Goal: Task Accomplishment & Management: Manage account settings

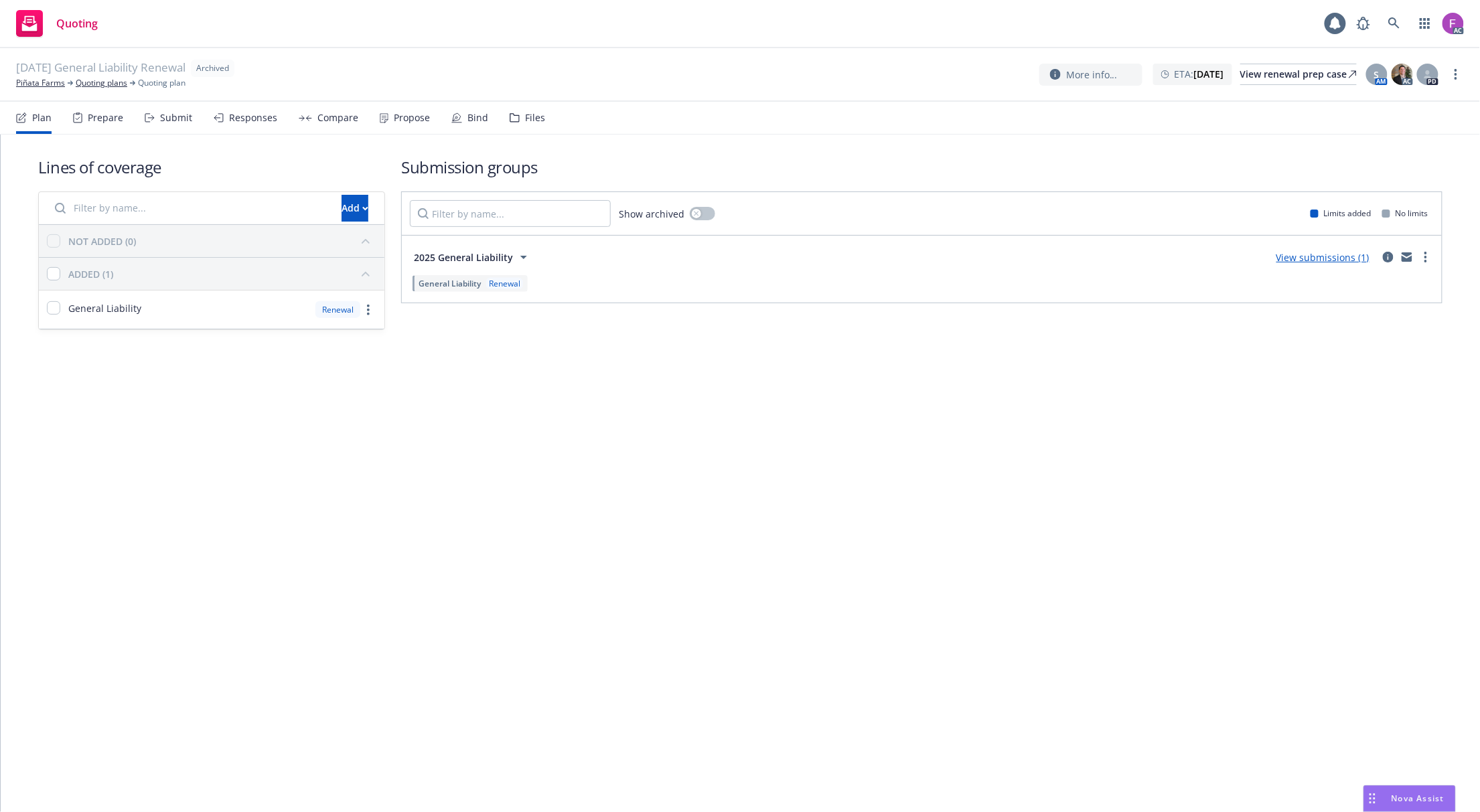
drag, startPoint x: 532, startPoint y: 126, endPoint x: 540, endPoint y: 127, distance: 8.1
click at [532, 126] on div "Files" at bounding box center [527, 117] width 36 height 32
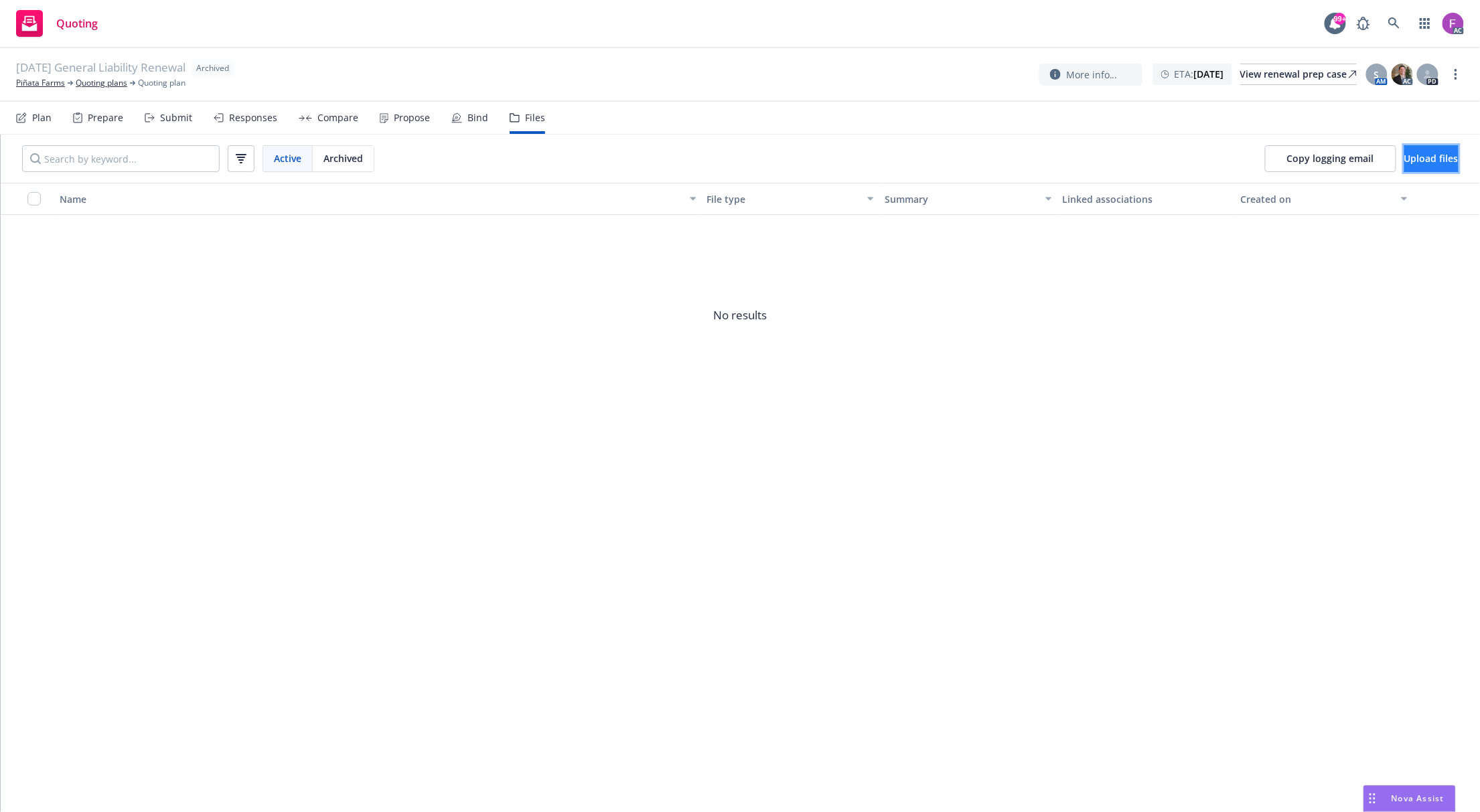
click at [1404, 167] on button "Upload files" at bounding box center [1432, 158] width 55 height 27
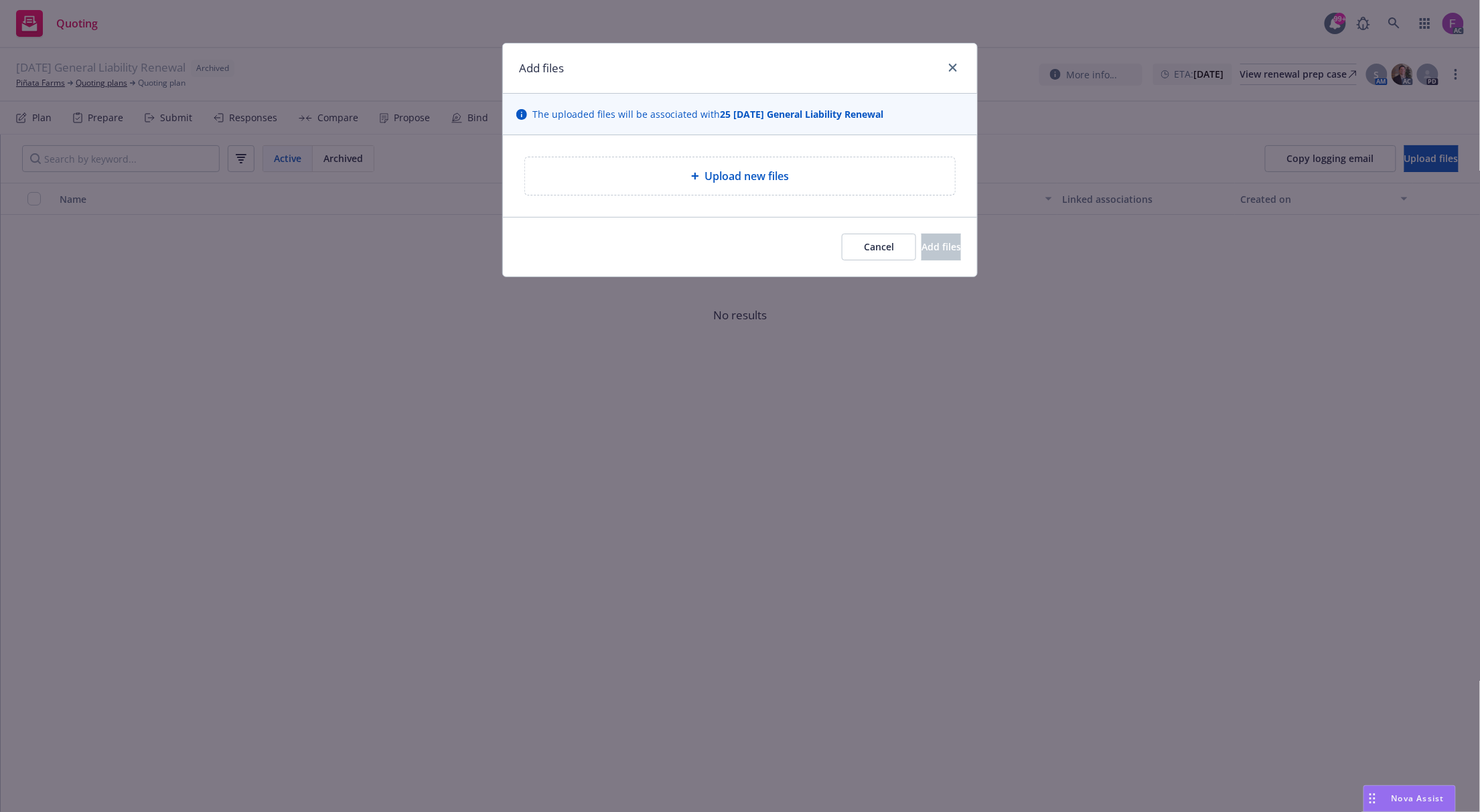
click at [738, 178] on span "Upload new files" at bounding box center [746, 176] width 84 height 16
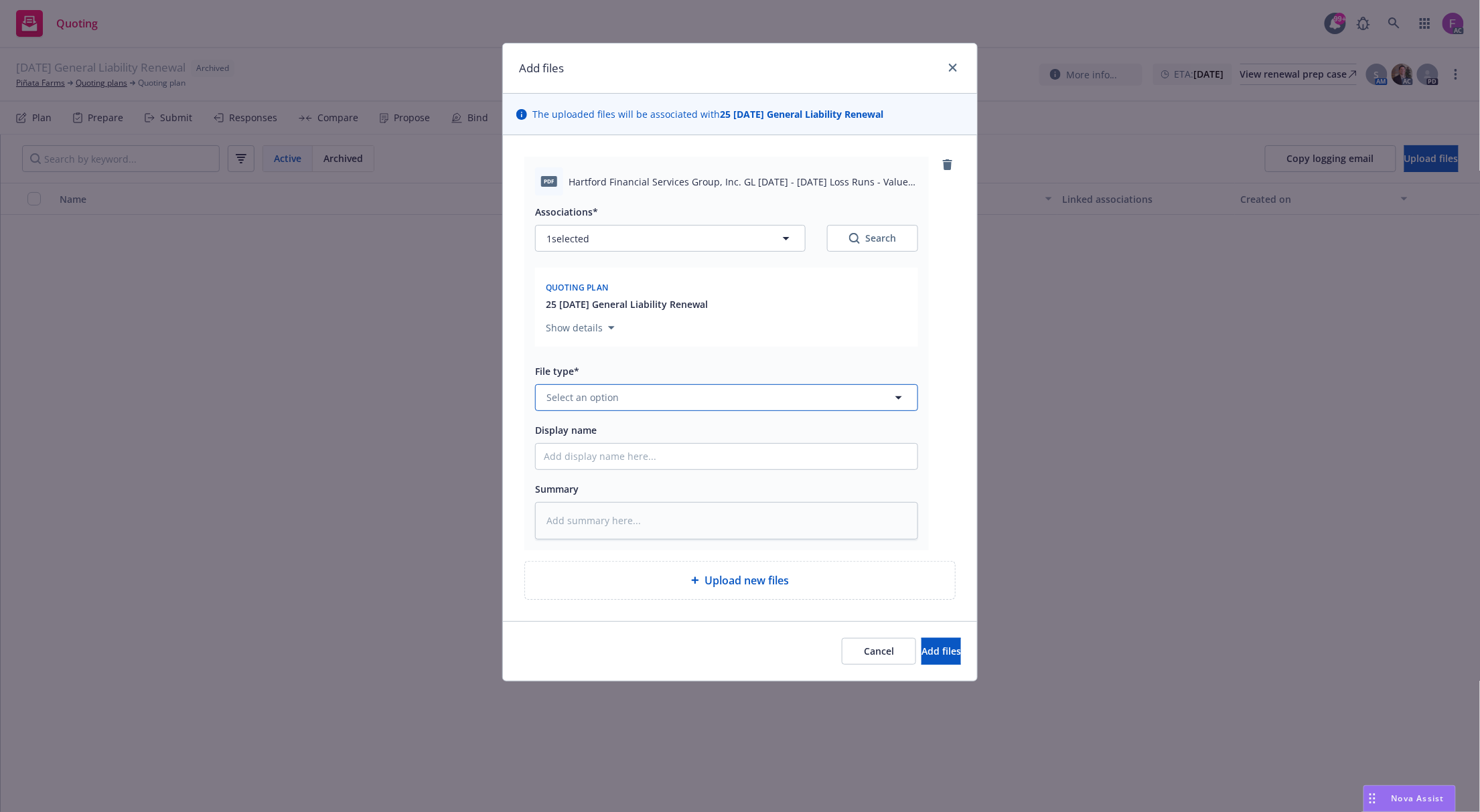
click at [718, 391] on button "Select an option" at bounding box center [727, 397] width 383 height 27
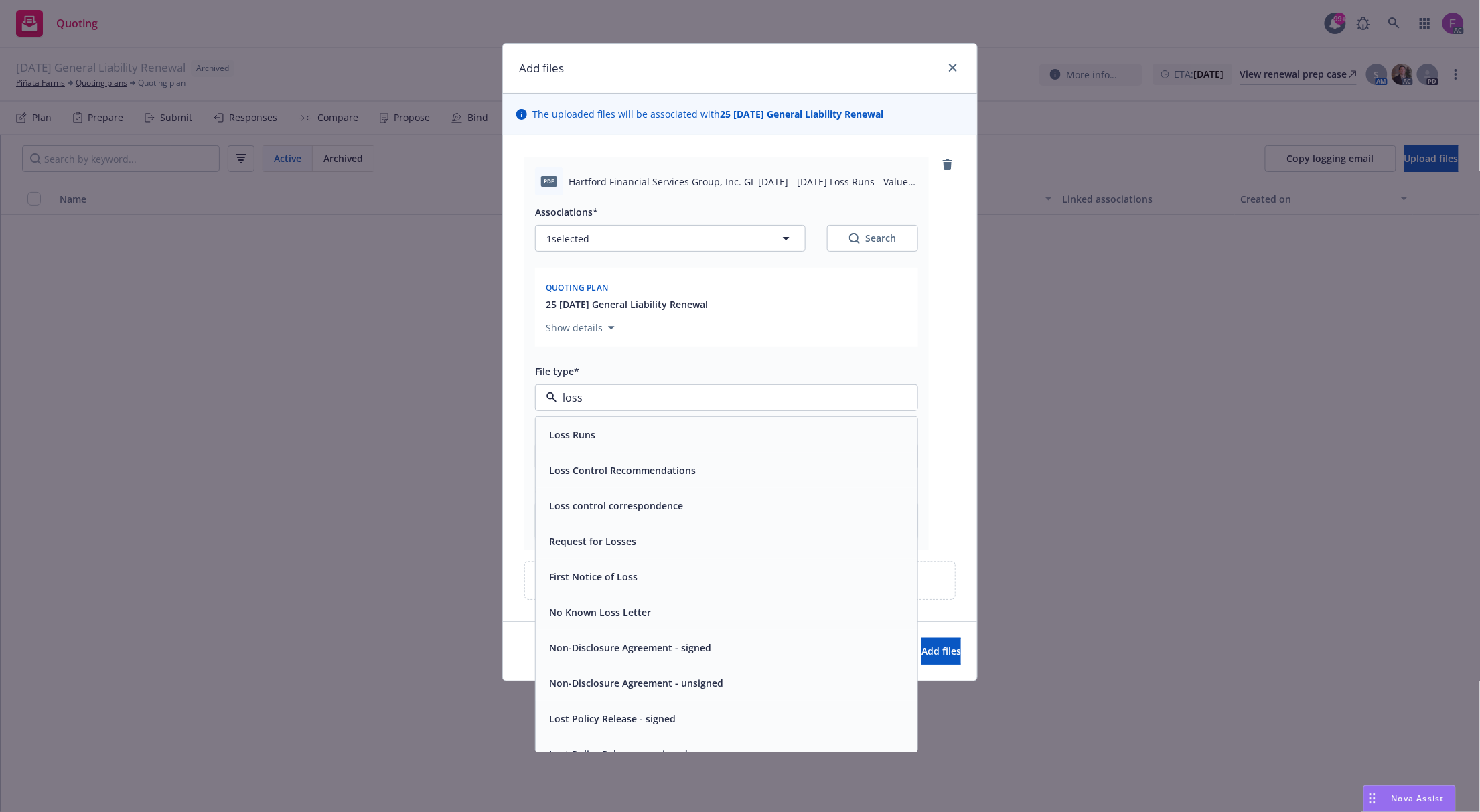
paste input "Loss Run"
type input "Loss Run"
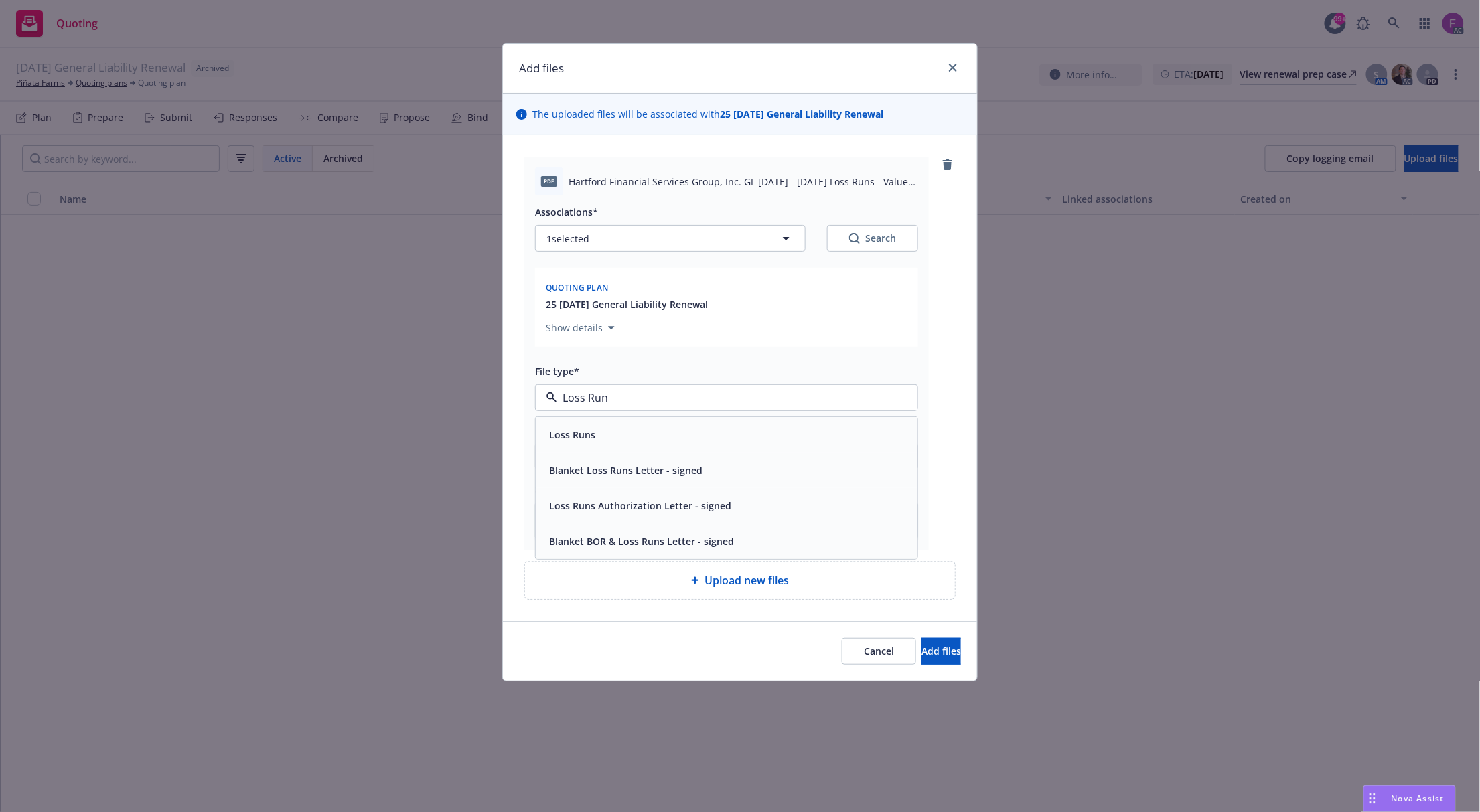
click at [598, 429] on div "Loss Runs" at bounding box center [727, 435] width 366 height 20
click at [588, 227] on button "1 selected" at bounding box center [670, 238] width 271 height 27
type textarea "x"
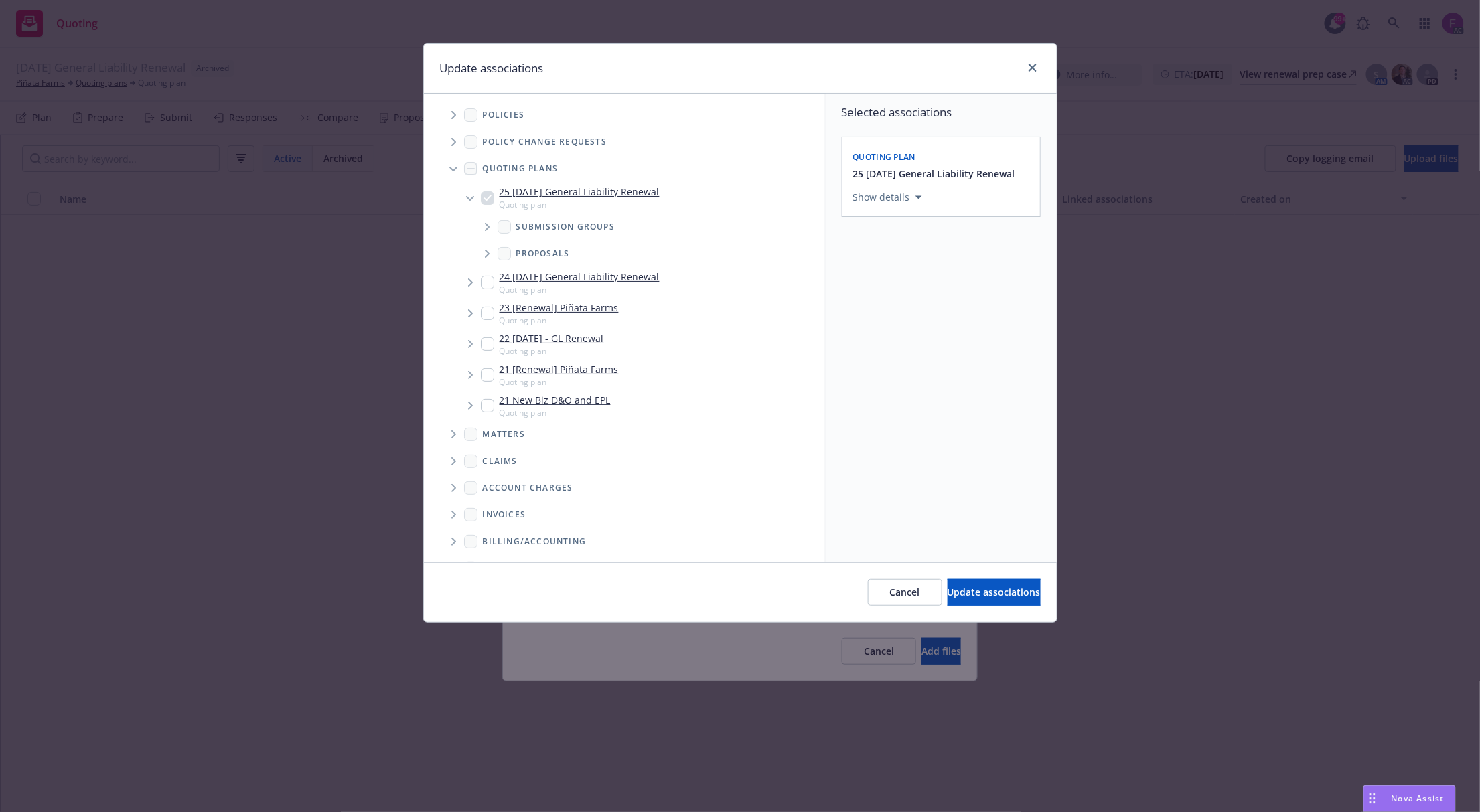
click at [454, 111] on icon "Tree Example" at bounding box center [454, 115] width 5 height 8
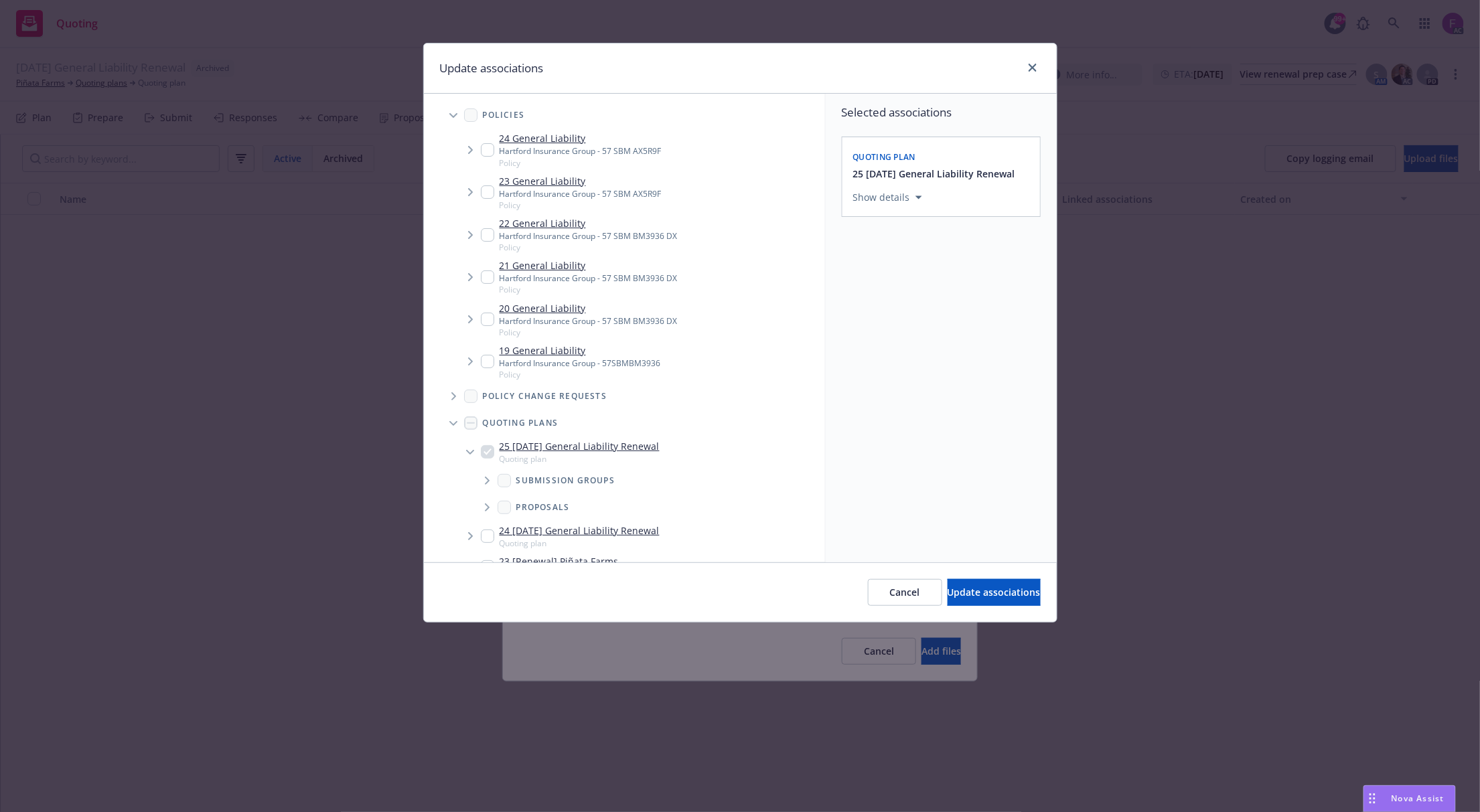
click at [481, 147] on input "Tree Example" at bounding box center [488, 150] width 14 height 14
checkbox input "true"
click at [483, 186] on input "Tree Example" at bounding box center [488, 192] width 14 height 14
checkbox input "true"
drag, startPoint x: 488, startPoint y: 228, endPoint x: 493, endPoint y: 273, distance: 45.3
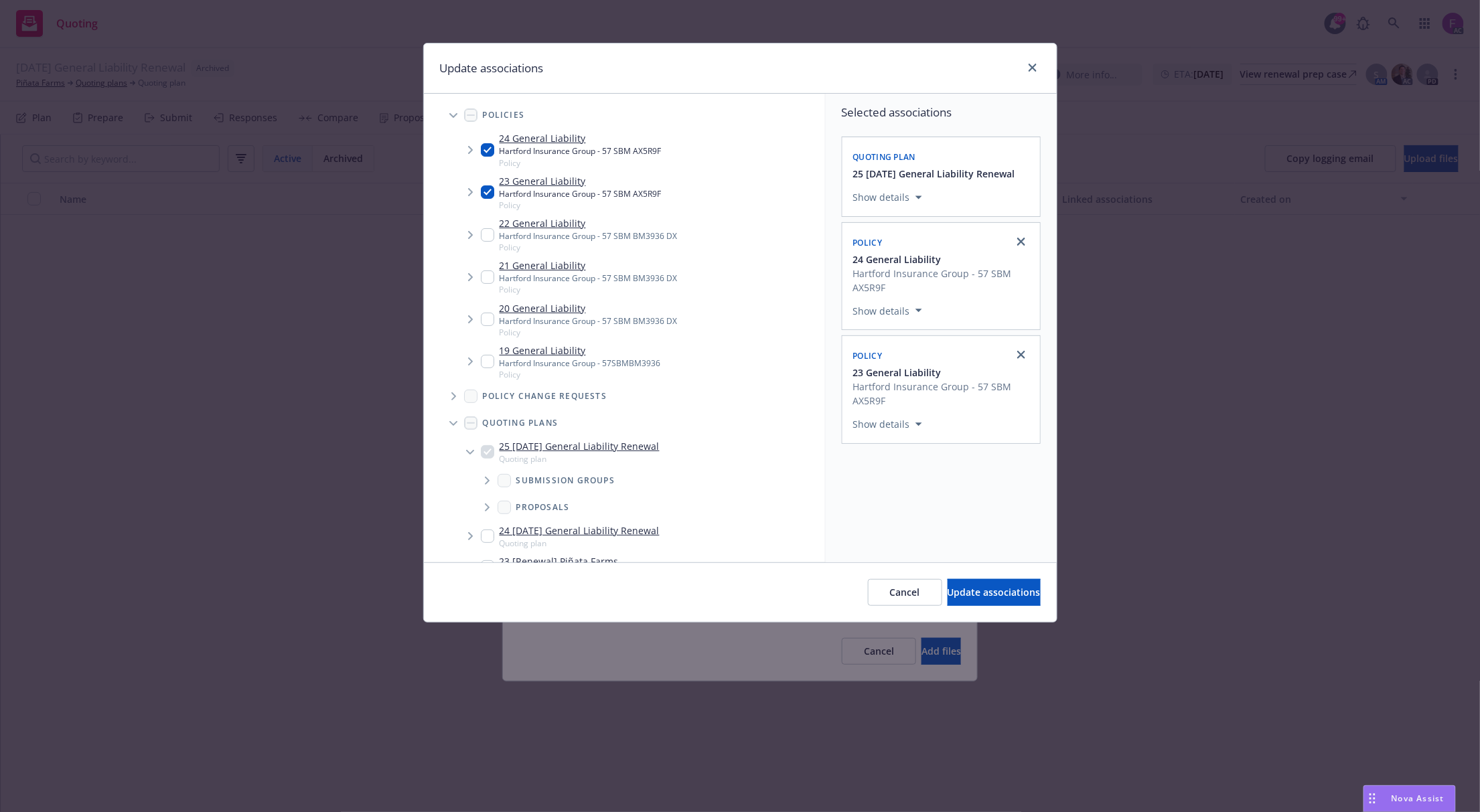
click at [488, 239] on input "Tree Example" at bounding box center [488, 235] width 14 height 14
checkbox input "true"
click at [490, 273] on input "Tree Example" at bounding box center [488, 277] width 14 height 14
checkbox input "true"
click at [487, 328] on div "20 General Liability Hartford Insurance Group - 57 SBM BM3936 DX Policy" at bounding box center [580, 320] width 197 height 37
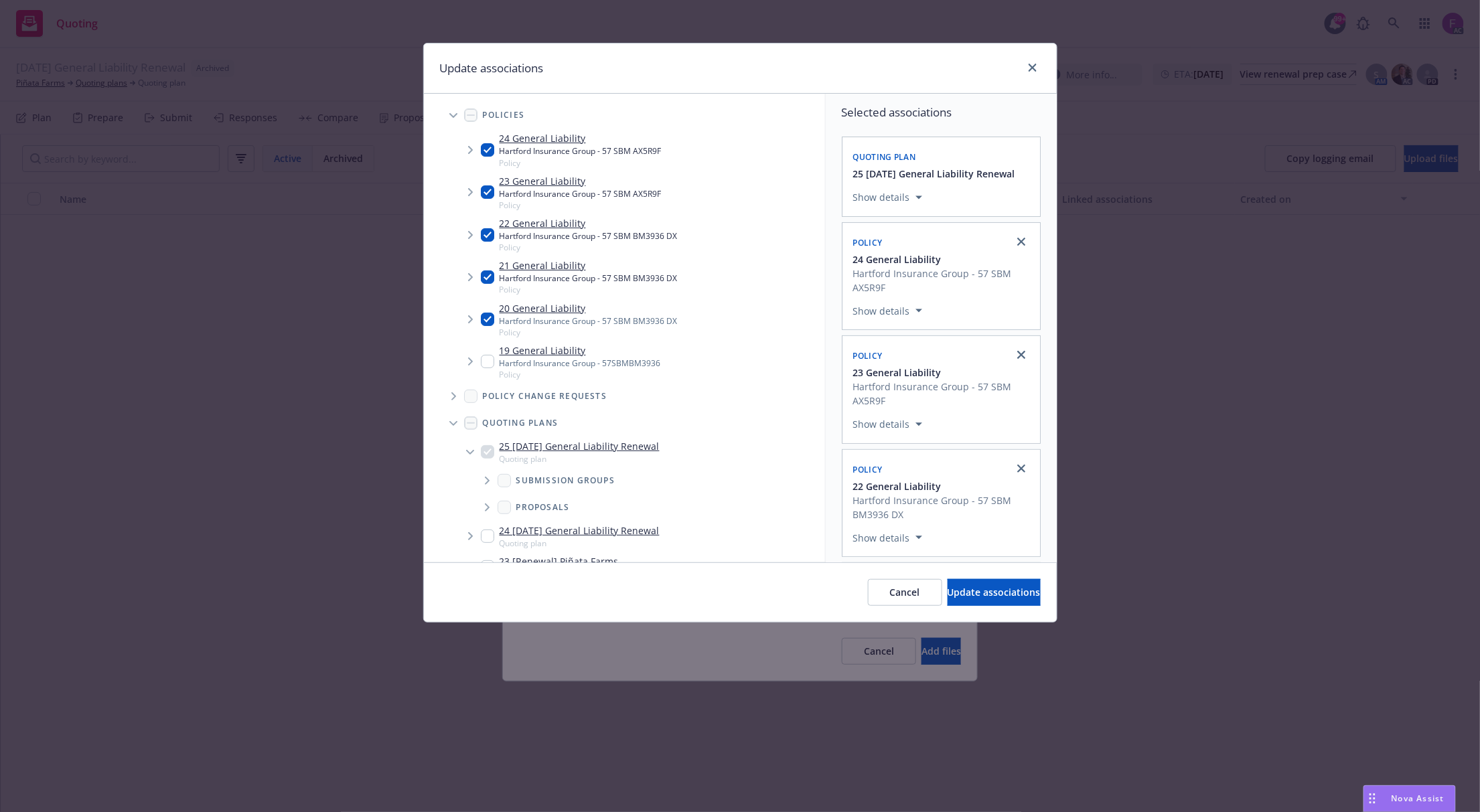
checkbox input "true"
click at [485, 370] on div "19 General Liability Hartford Insurance Group - 57SBMBM3936 Policy" at bounding box center [571, 361] width 180 height 37
checkbox input "true"
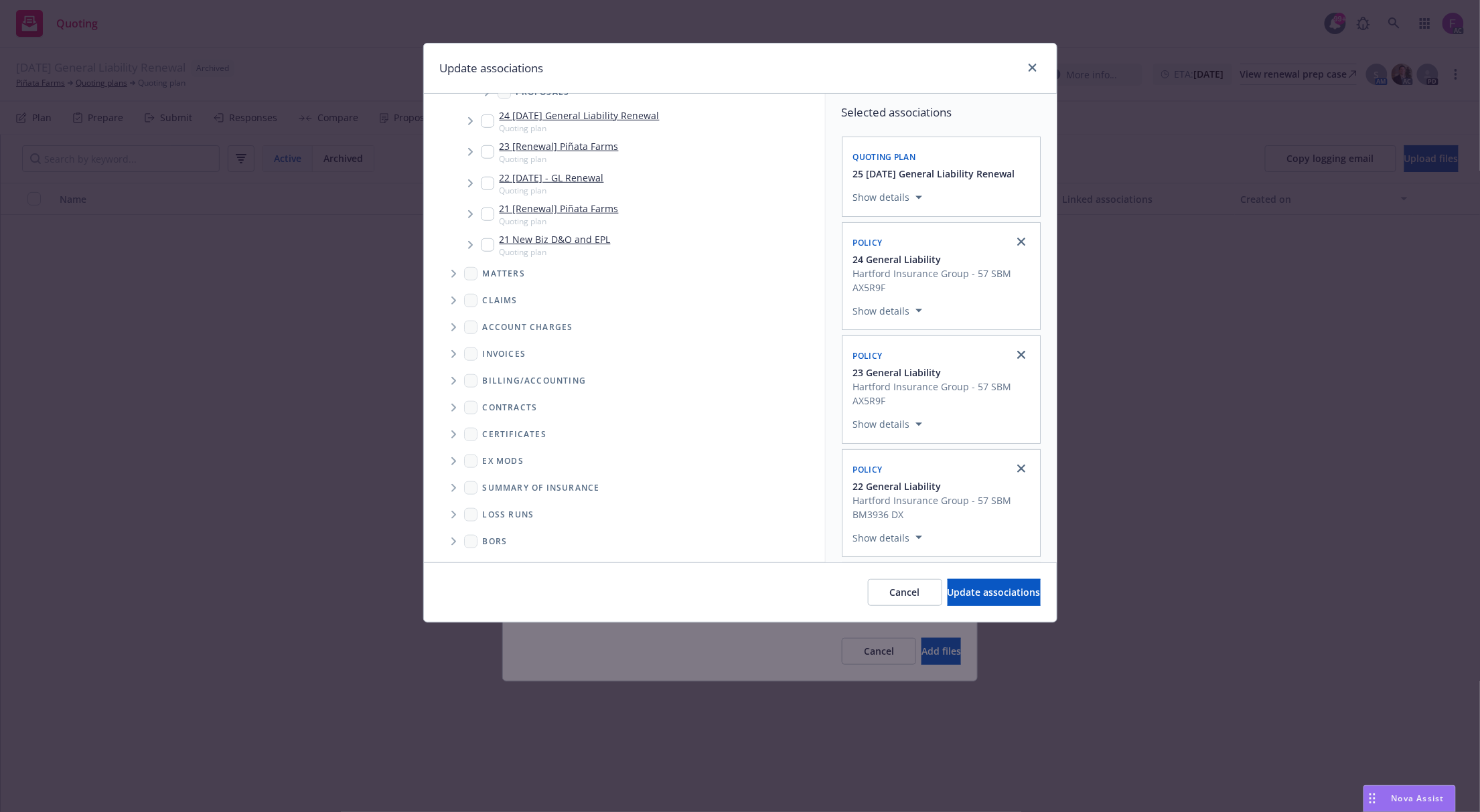
click at [452, 512] on icon "Folder Tree Example" at bounding box center [454, 514] width 5 height 8
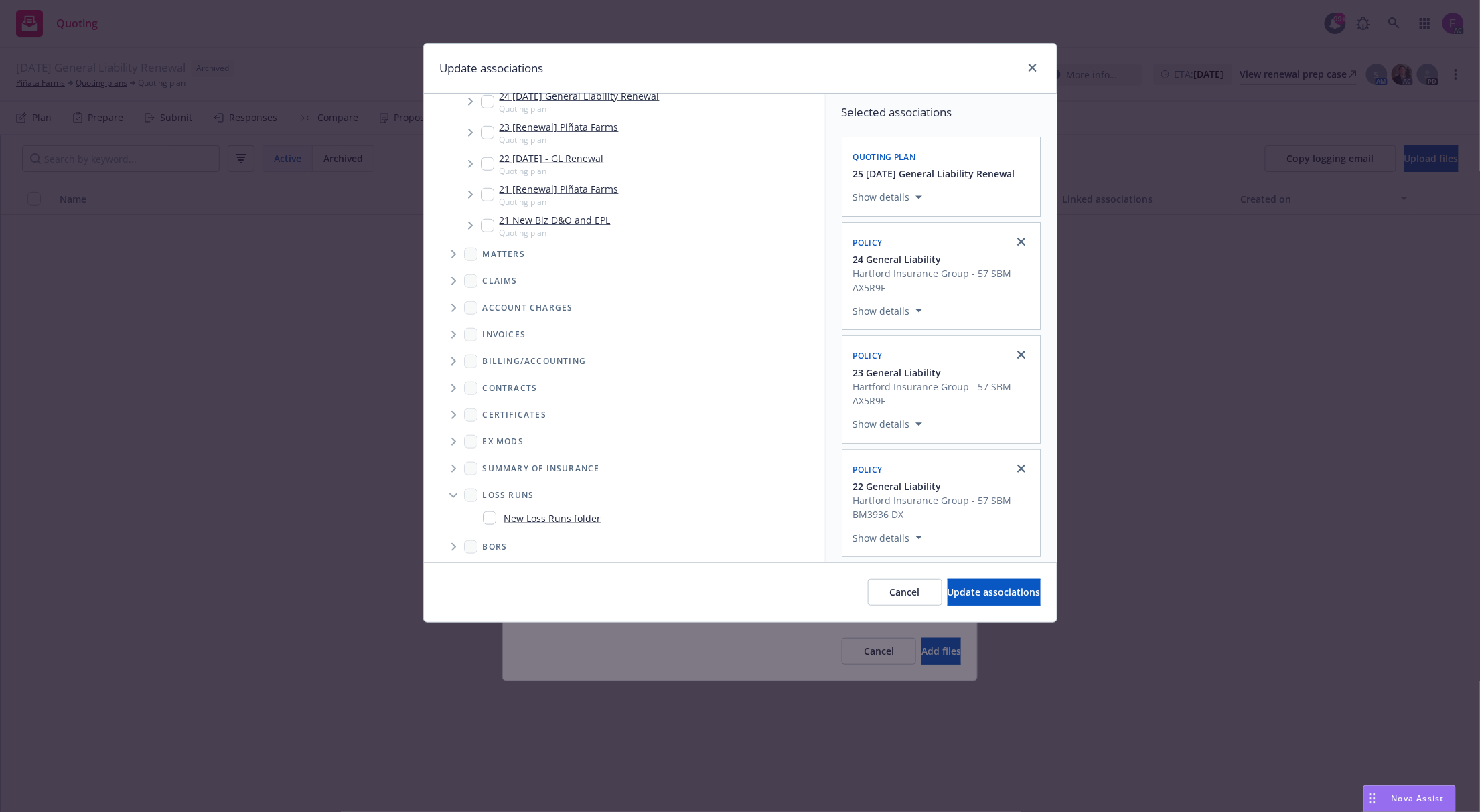
scroll to position [440, 0]
click at [490, 510] on input "Folder Tree Example" at bounding box center [490, 513] width 14 height 14
checkbox input "true"
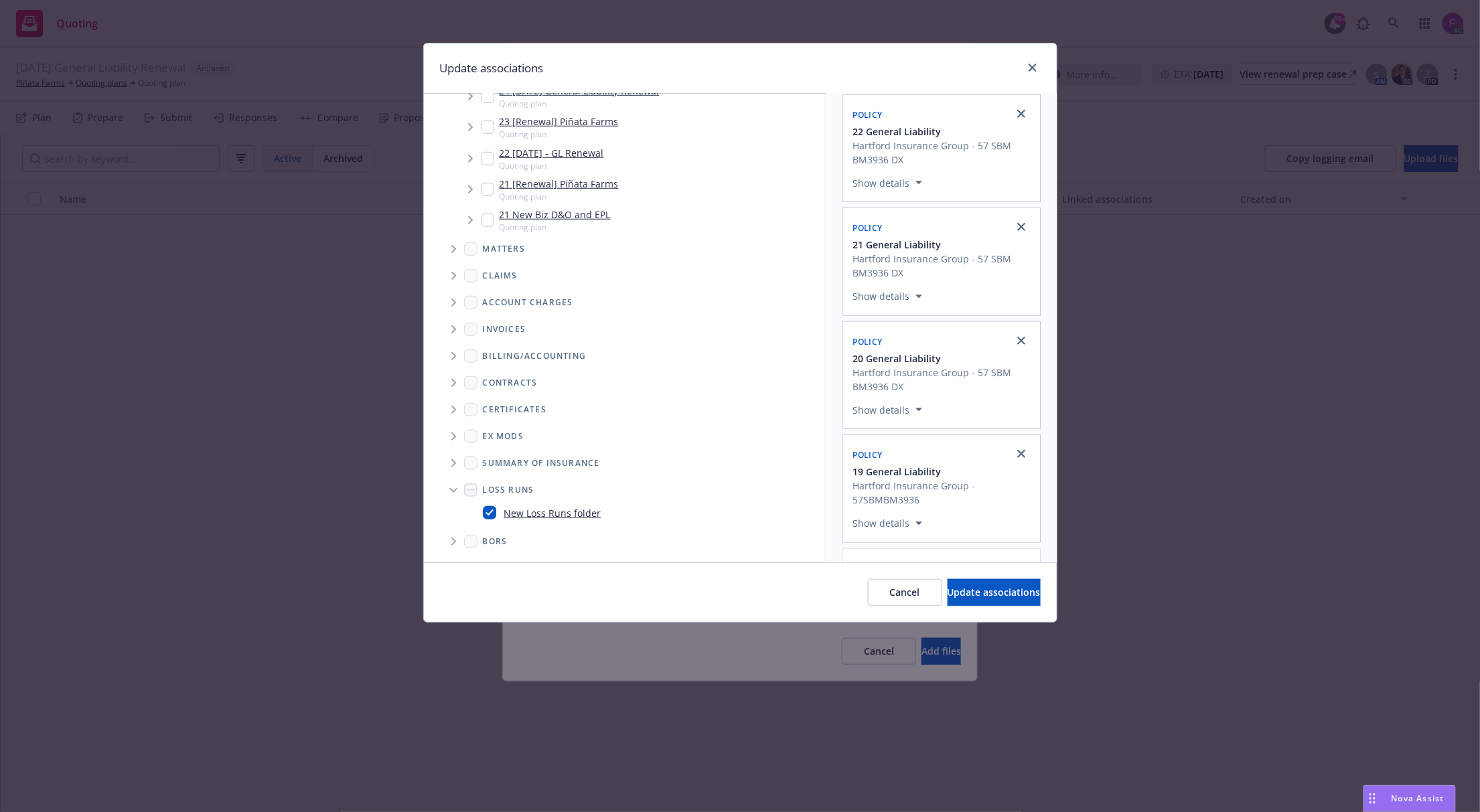
scroll to position [357, 0]
click at [947, 588] on span "Update associations" at bounding box center [993, 592] width 93 height 13
click at [965, 597] on span "Update associations" at bounding box center [993, 592] width 93 height 13
click at [953, 592] on span "Update associations" at bounding box center [993, 592] width 93 height 13
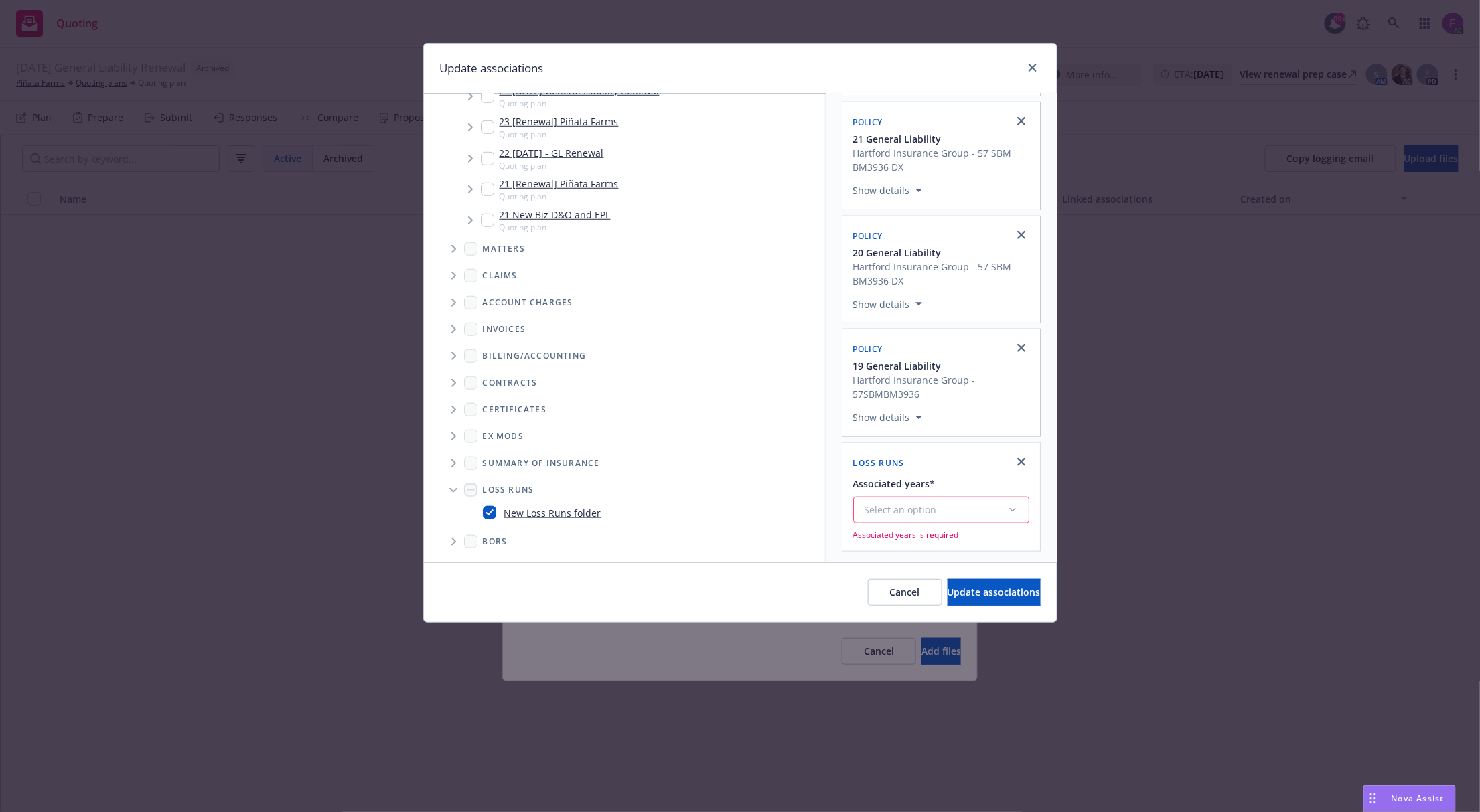
click at [888, 502] on button "Select an option" at bounding box center [941, 510] width 176 height 27
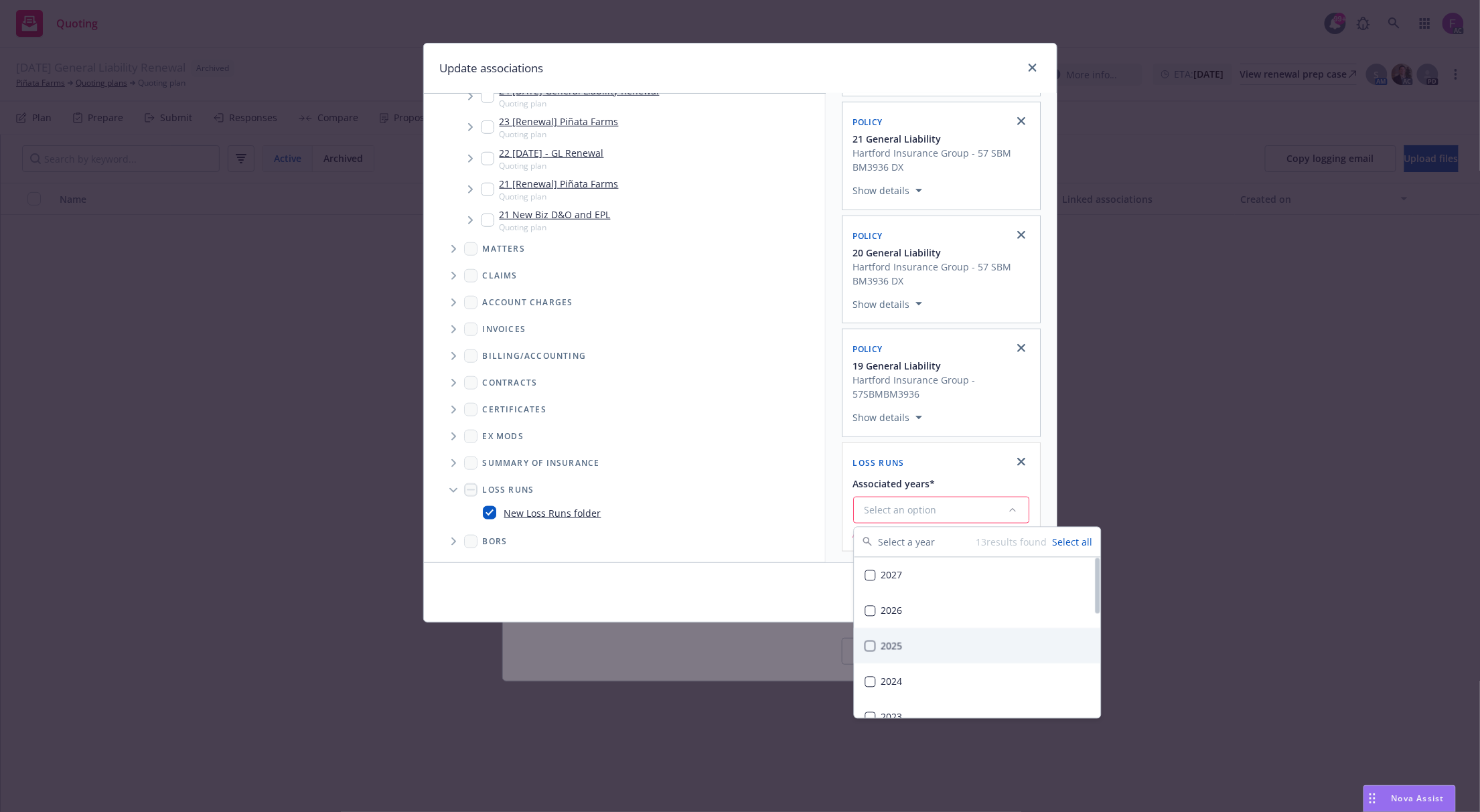
click at [917, 651] on div "2025" at bounding box center [978, 646] width 246 height 36
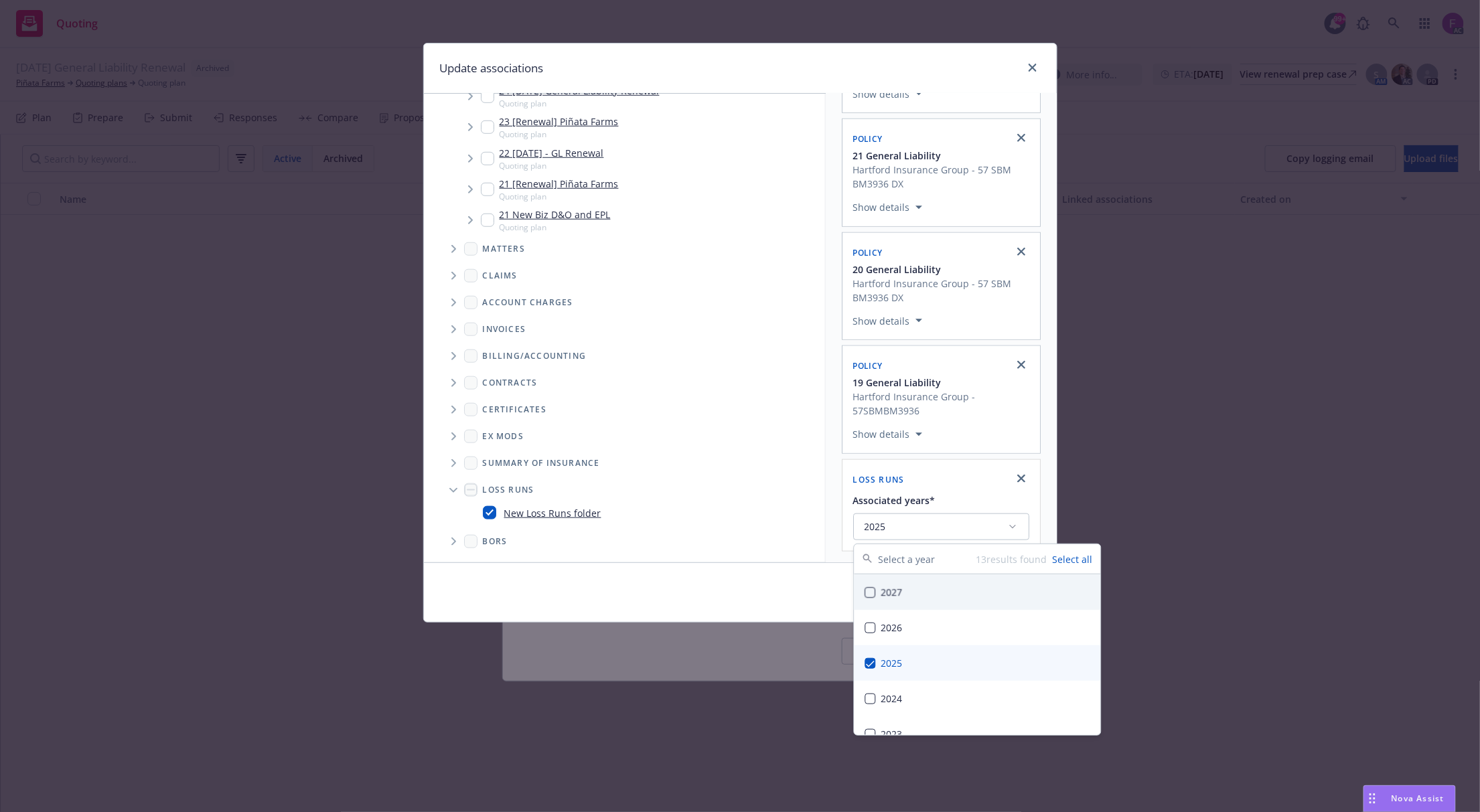
click at [829, 476] on div "Selected associations Quoting plan 25 [DATE] General Liability Renewal Show det…" at bounding box center [941, 106] width 231 height 913
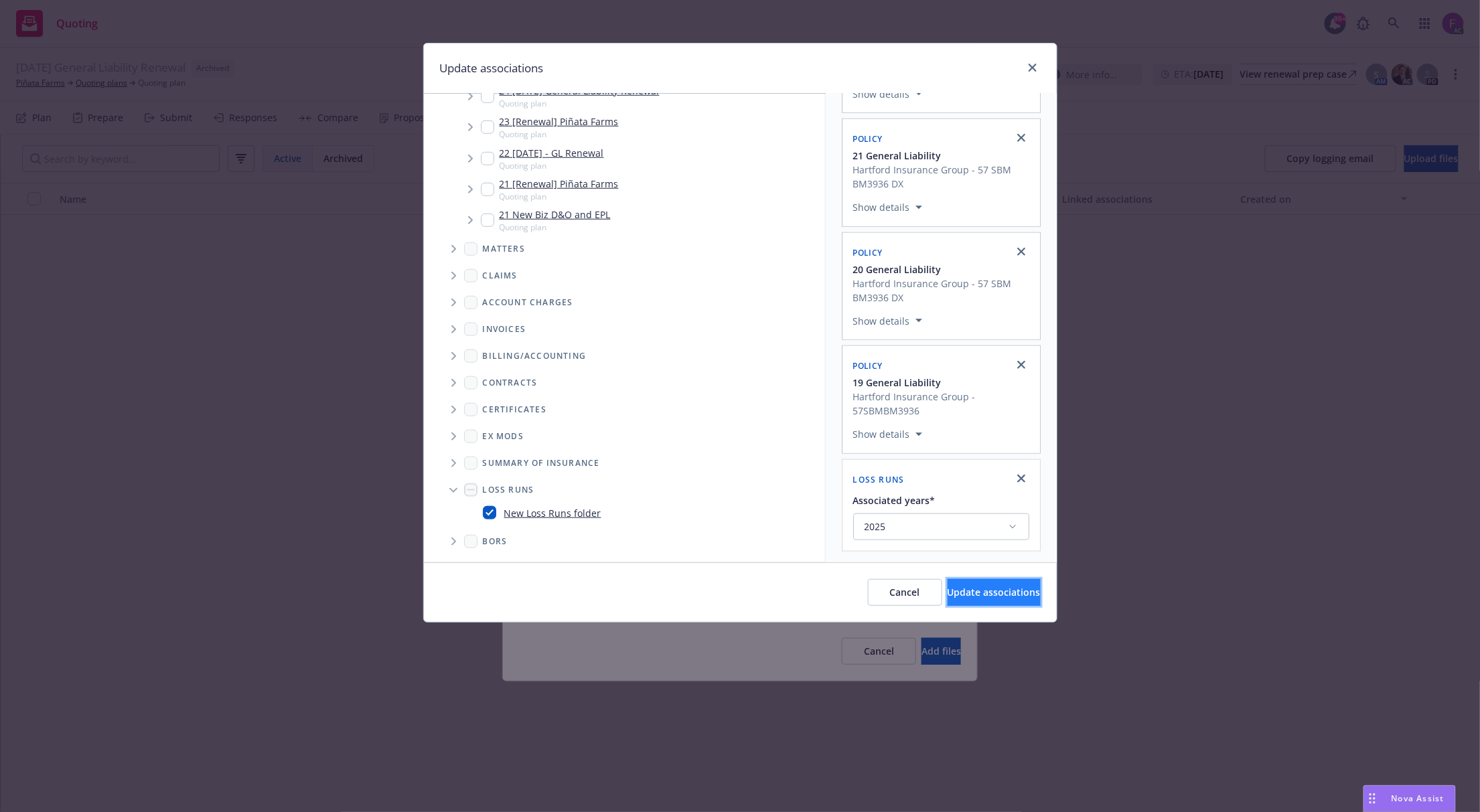
click at [956, 592] on span "Update associations" at bounding box center [993, 592] width 93 height 13
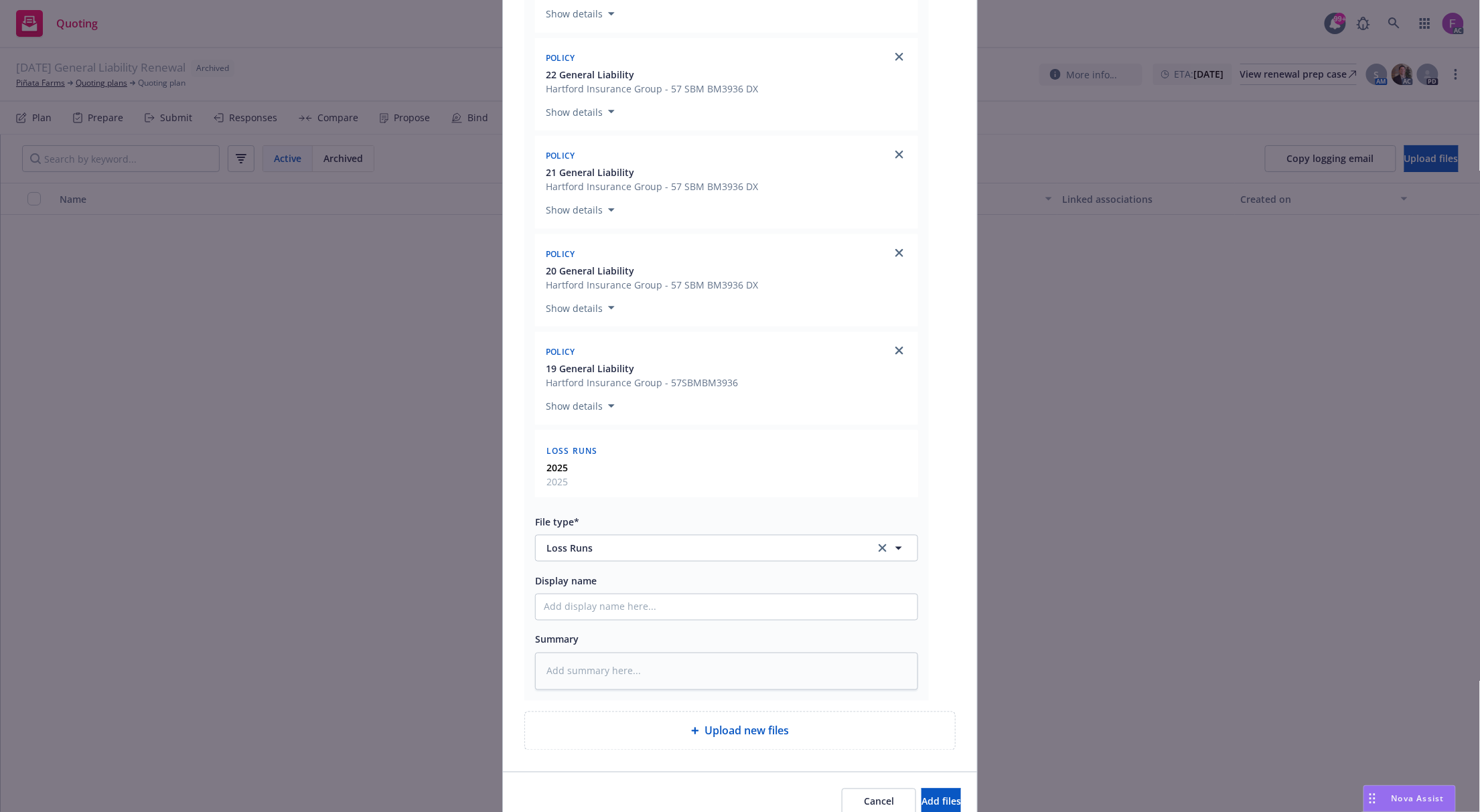
scroll to position [577, 0]
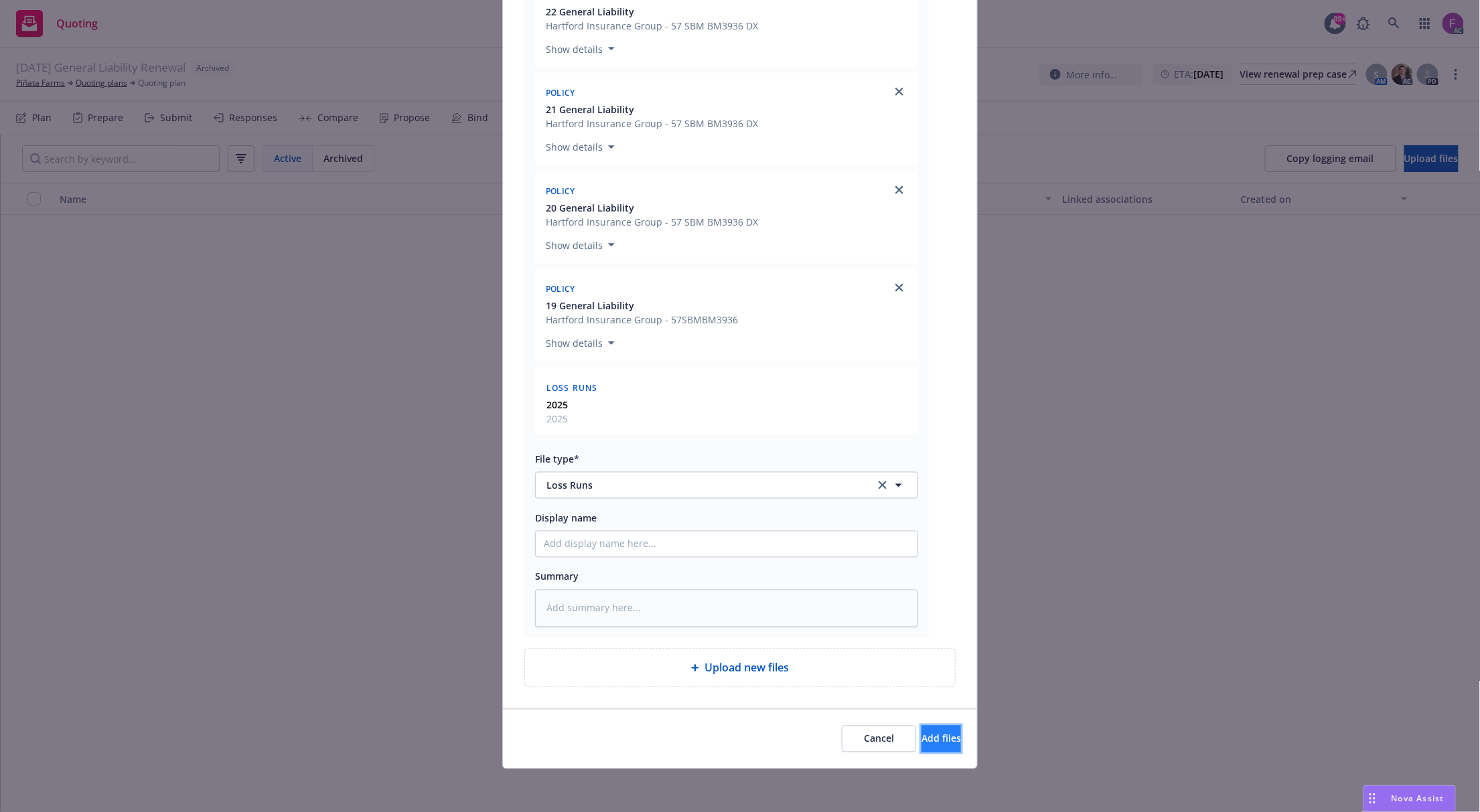
click at [921, 734] on span "Add files" at bounding box center [941, 739] width 39 height 13
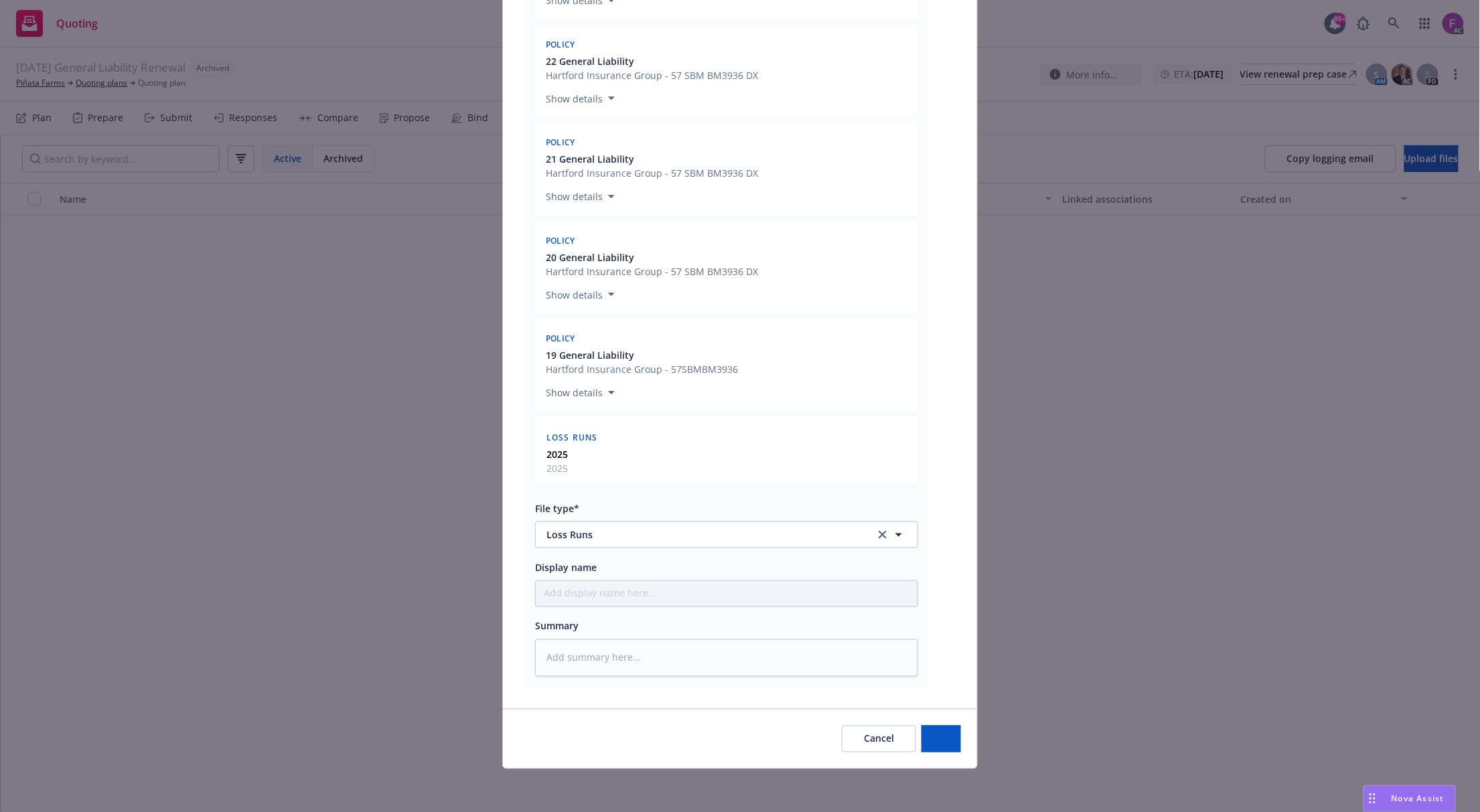
scroll to position [527, 0]
type textarea "x"
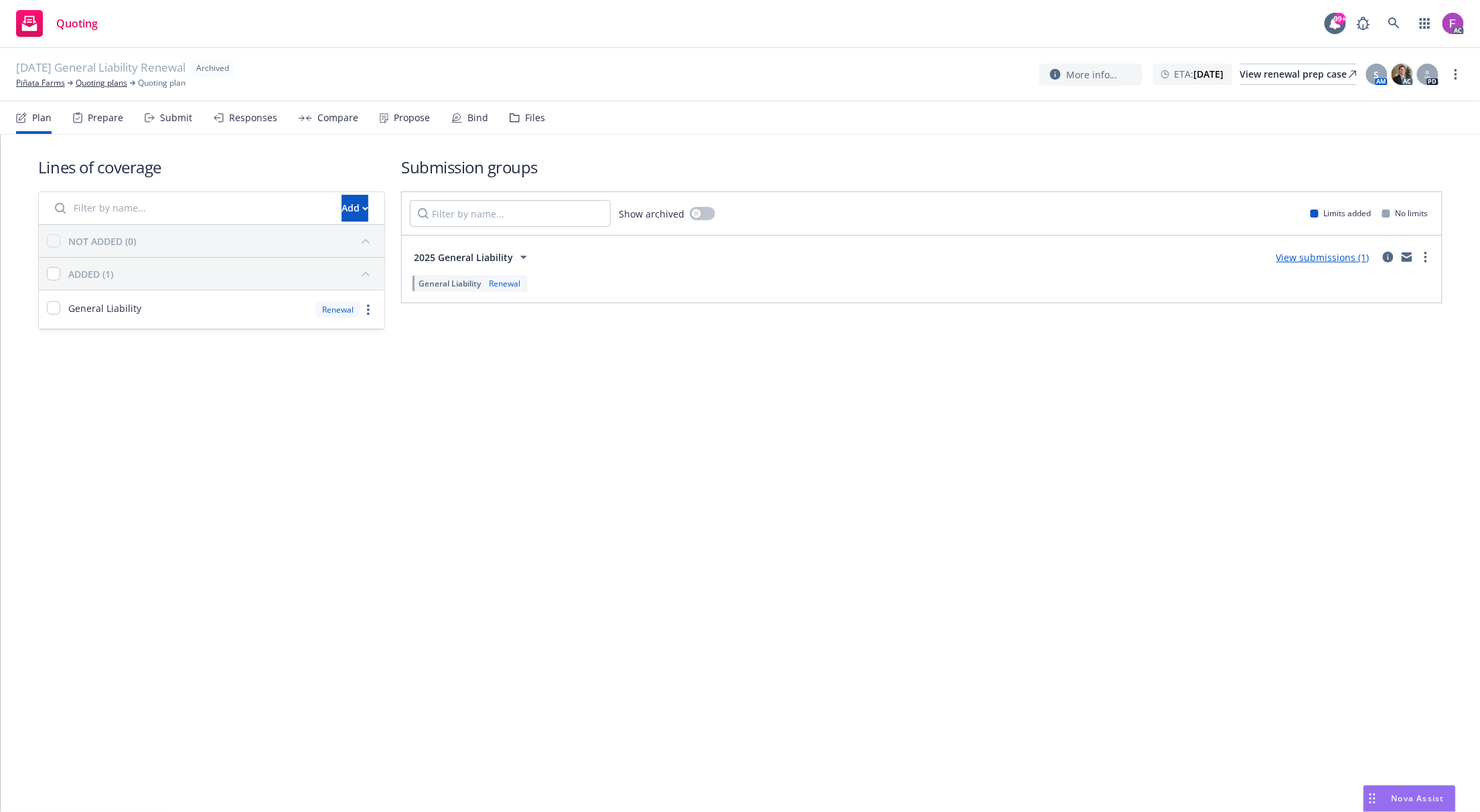
click at [527, 123] on div "Files" at bounding box center [527, 117] width 36 height 32
